Goal: Task Accomplishment & Management: Use online tool/utility

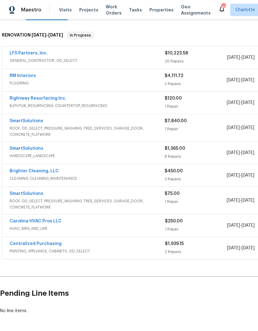
scroll to position [92, 0]
click at [20, 149] on link "SmartSolutions" at bounding box center [27, 148] width 34 height 4
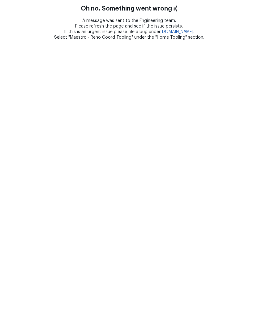
click at [27, 40] on html "Oh no. Something went wrong :( A message was sent to the Engineering team. Plea…" at bounding box center [129, 20] width 258 height 40
click at [28, 40] on html "Oh no. Something went wrong :( A message was sent to the Engineering team. Plea…" at bounding box center [129, 20] width 258 height 40
click at [30, 40] on html "Oh no. Something went wrong :( A message was sent to the Engineering team. Plea…" at bounding box center [129, 20] width 258 height 40
